Goal: Task Accomplishment & Management: Manage account settings

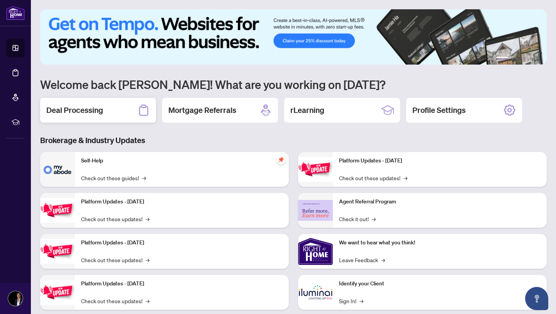
click at [131, 111] on div "Deal Processing" at bounding box center [98, 110] width 116 height 25
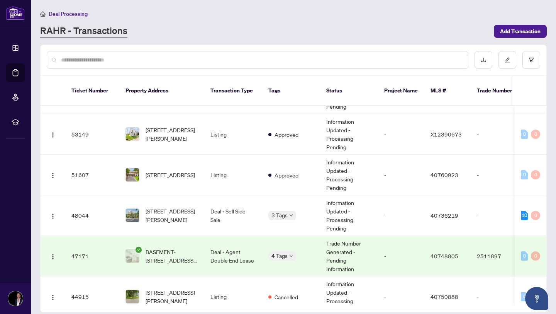
scroll to position [24, 0]
click at [182, 214] on span "[STREET_ADDRESS][PERSON_NAME]" at bounding box center [172, 214] width 53 height 17
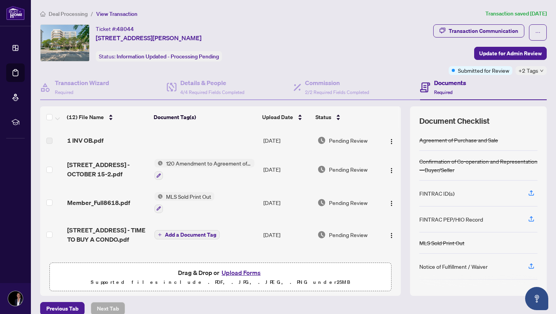
click at [195, 140] on td at bounding box center [205, 140] width 109 height 25
click at [92, 175] on span "[STREET_ADDRESS] - OCTOBER 15-2.pdf" at bounding box center [107, 169] width 81 height 19
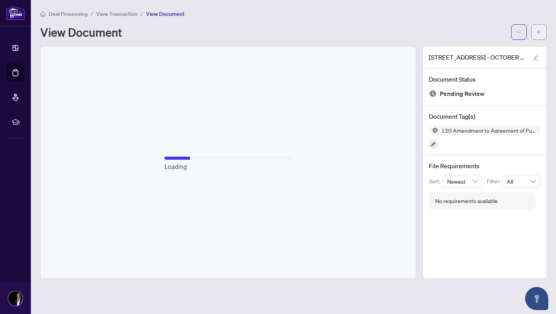
click at [541, 32] on icon "arrow-left" at bounding box center [539, 31] width 5 height 5
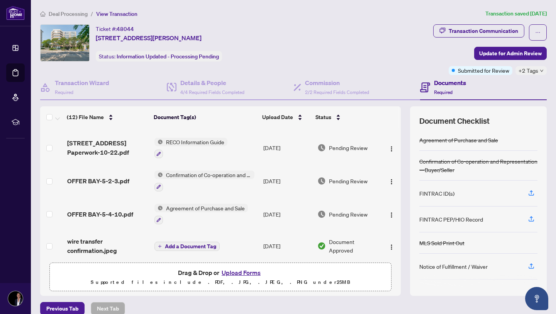
scroll to position [252, 0]
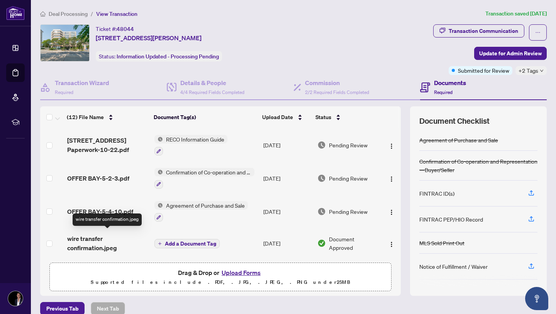
click at [108, 240] on span "wire transfer confirmation.jpeg" at bounding box center [107, 243] width 81 height 19
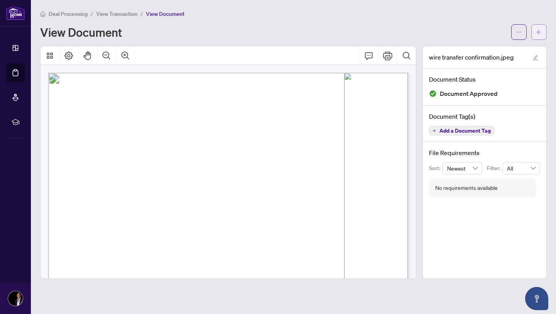
click at [538, 31] on icon "arrow-left" at bounding box center [539, 31] width 5 height 5
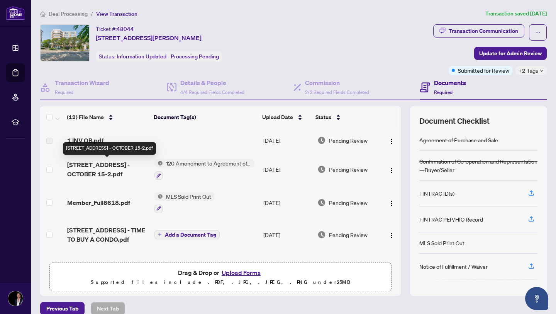
click at [90, 176] on span "[STREET_ADDRESS] - OCTOBER 15-2.pdf" at bounding box center [107, 169] width 81 height 19
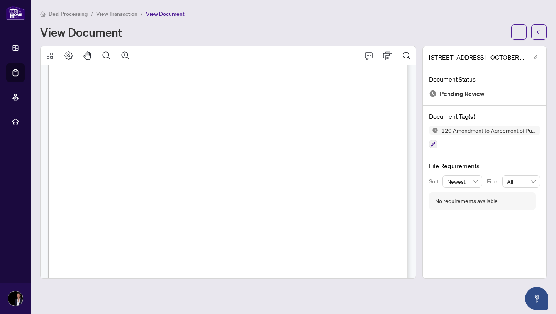
scroll to position [177, 0]
click at [543, 36] on button "button" at bounding box center [539, 31] width 15 height 15
